Goal: Check status: Check status

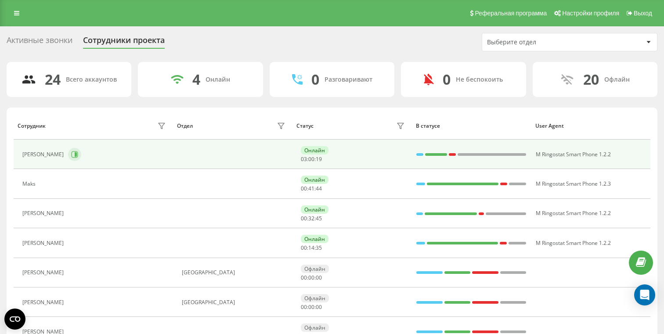
click at [79, 149] on button at bounding box center [74, 154] width 13 height 13
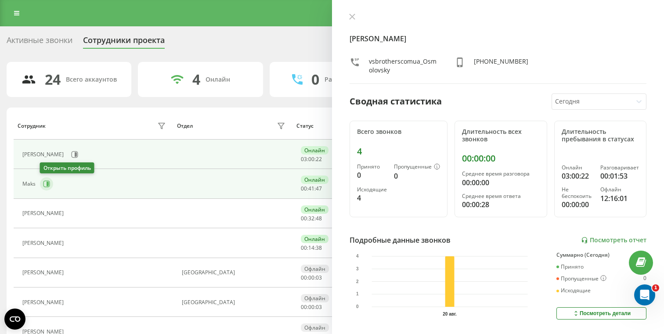
click at [47, 184] on icon at bounding box center [48, 184] width 2 height 4
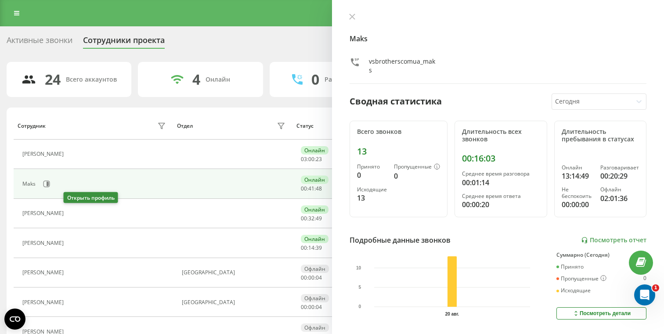
click at [68, 213] on button at bounding box center [73, 215] width 11 height 12
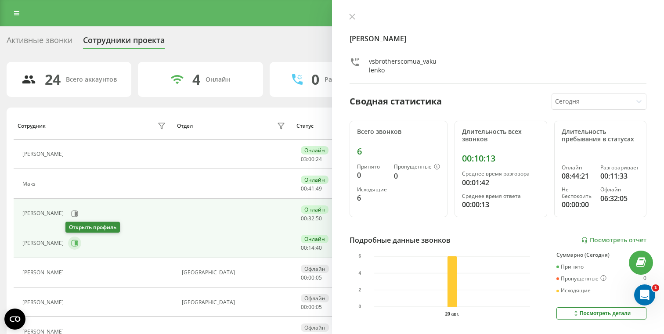
click at [72, 243] on icon at bounding box center [74, 243] width 7 height 7
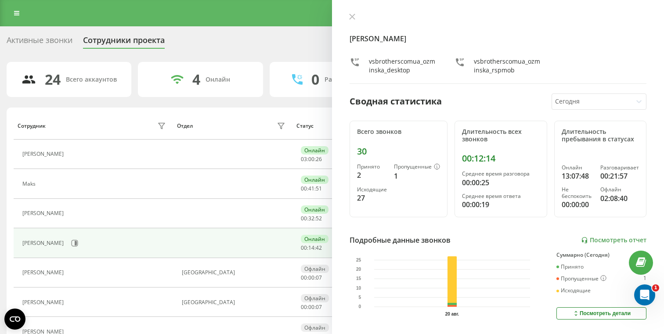
click at [350, 12] on div "[PERSON_NAME] vsbrotherscomua_ozminska_desktop vsbrotherscomua_ozminska_rspmob …" at bounding box center [498, 167] width 332 height 334
click at [350, 18] on icon at bounding box center [352, 16] width 5 height 5
